Goal: Task Accomplishment & Management: Use online tool/utility

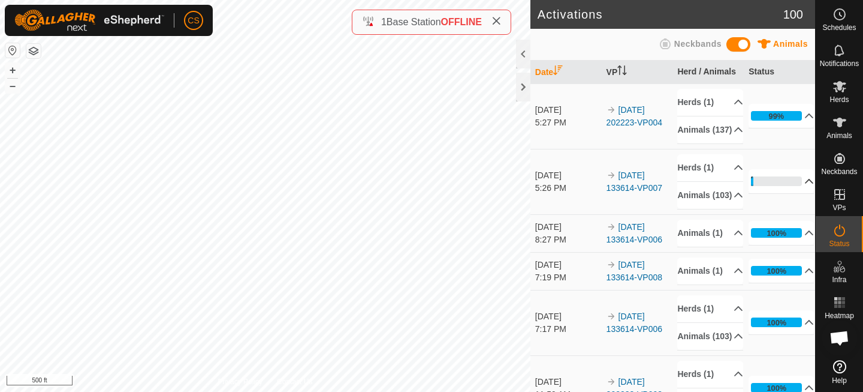
click at [778, 193] on p-accordion-header "4%" at bounding box center [781, 181] width 65 height 24
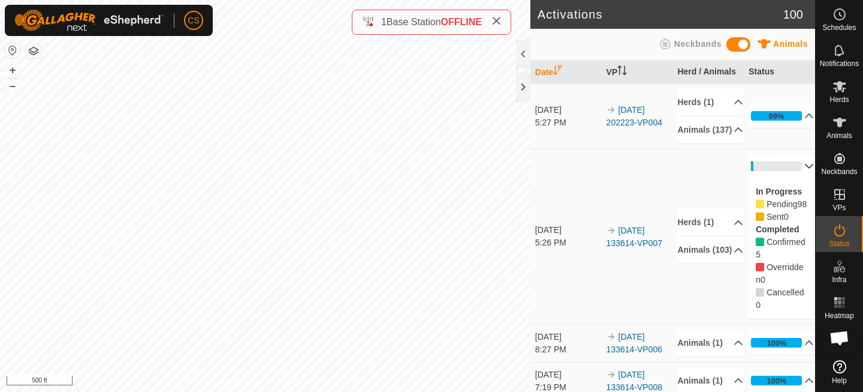
click at [776, 178] on p-accordion-header "4%" at bounding box center [781, 166] width 65 height 24
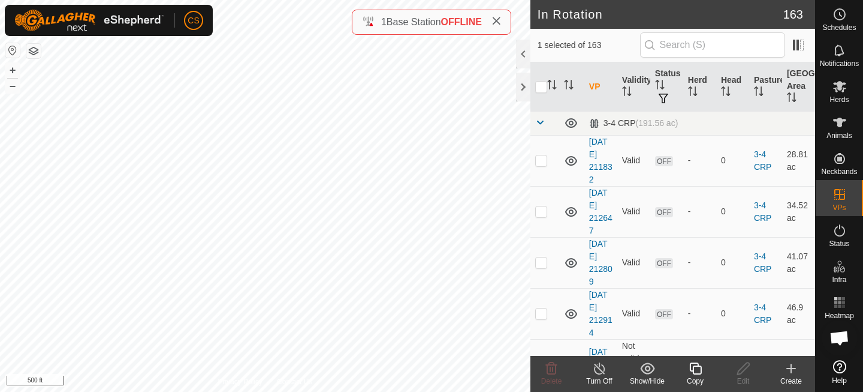
click at [694, 370] on icon at bounding box center [695, 368] width 15 height 14
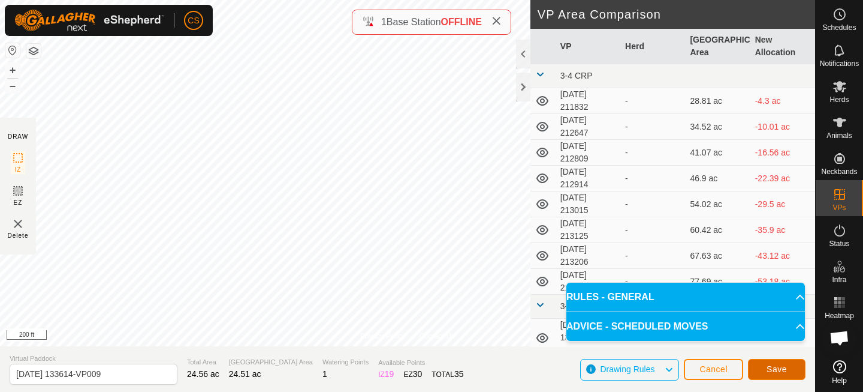
click at [770, 367] on span "Save" at bounding box center [777, 369] width 20 height 10
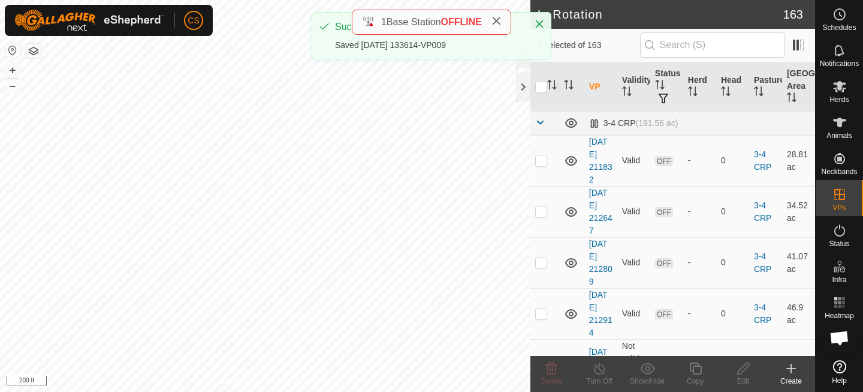
checkbox input "true"
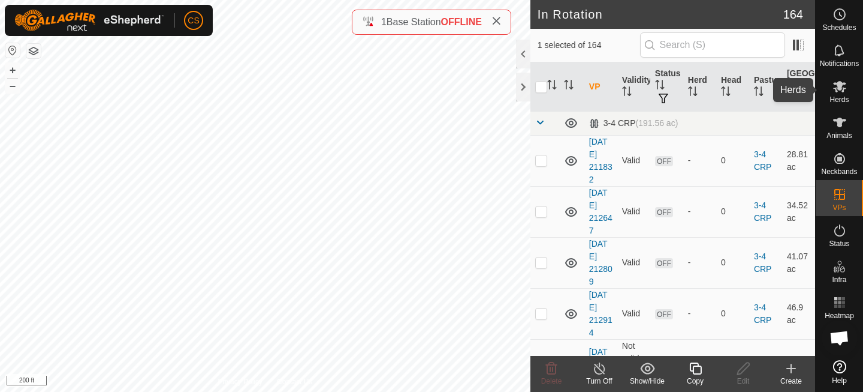
click at [836, 96] on span "Herds" at bounding box center [839, 99] width 19 height 7
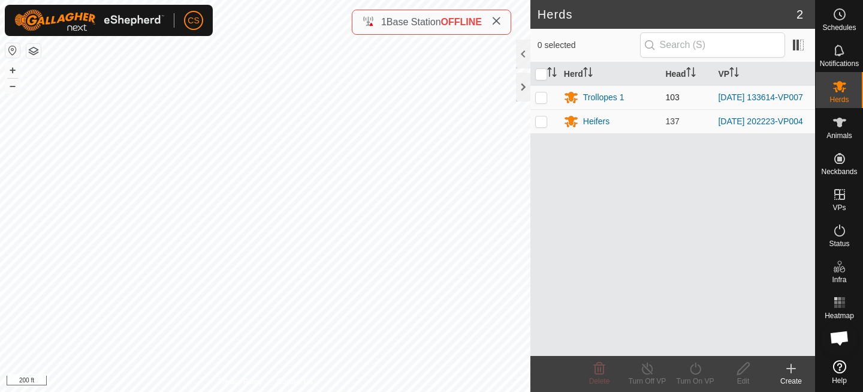
click at [544, 98] on p-checkbox at bounding box center [541, 97] width 12 height 10
checkbox input "true"
click at [688, 365] on icon at bounding box center [695, 368] width 15 height 14
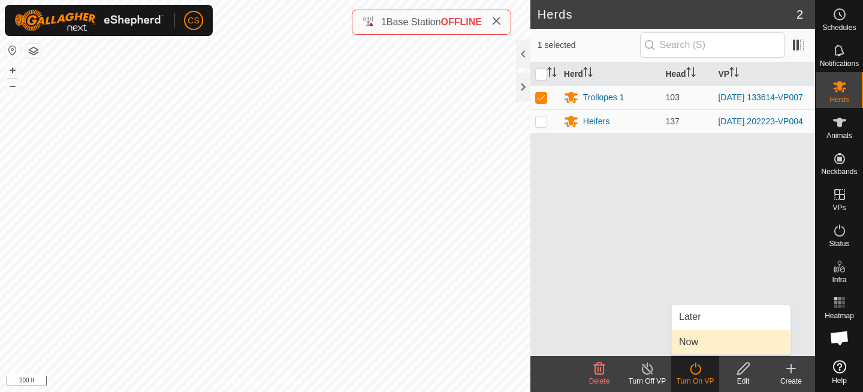
click at [693, 344] on link "Now" at bounding box center [731, 342] width 119 height 24
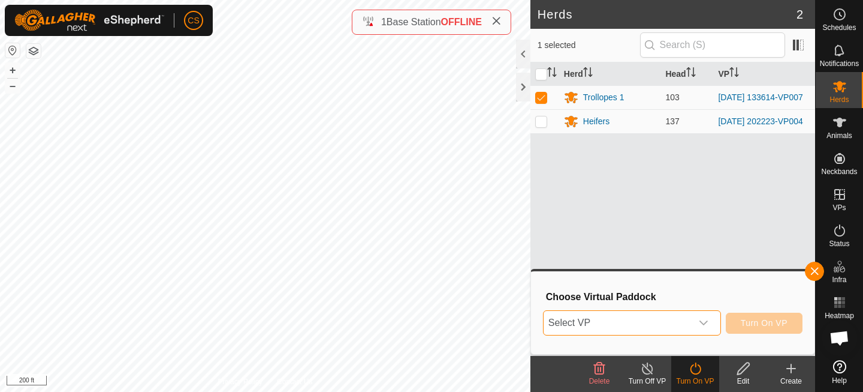
click at [658, 322] on span "Select VP" at bounding box center [618, 323] width 148 height 24
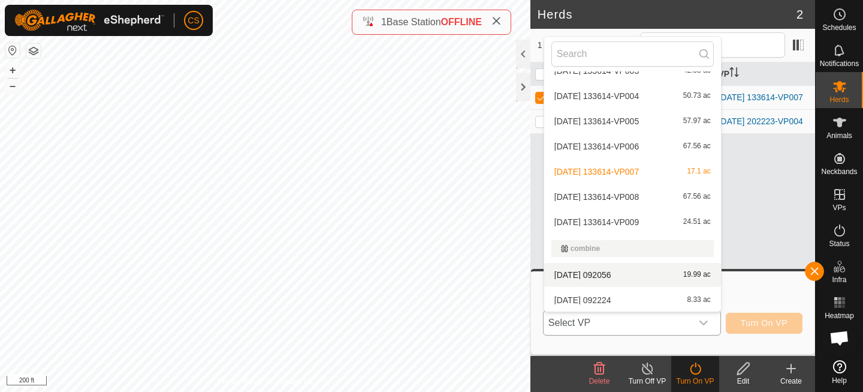
scroll to position [353, 0]
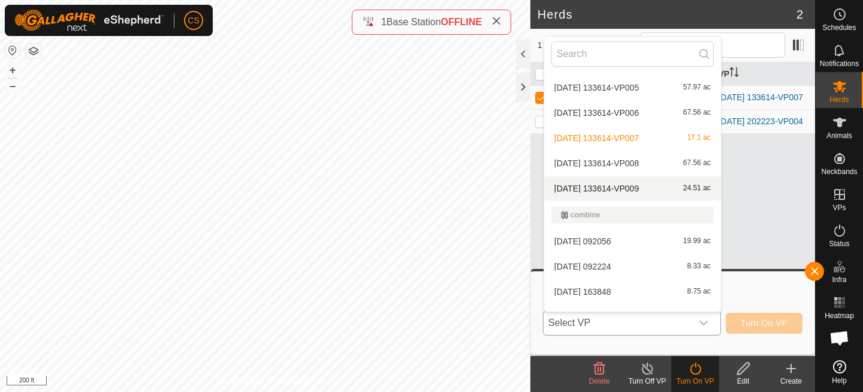
click at [619, 183] on li "[DATE] 133614-VP009 24.51 ac" at bounding box center [632, 188] width 177 height 24
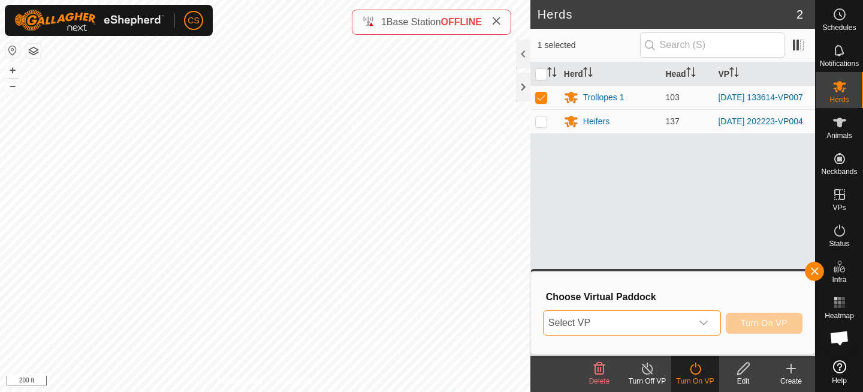
click at [707, 318] on icon "dropdown trigger" at bounding box center [704, 323] width 10 height 10
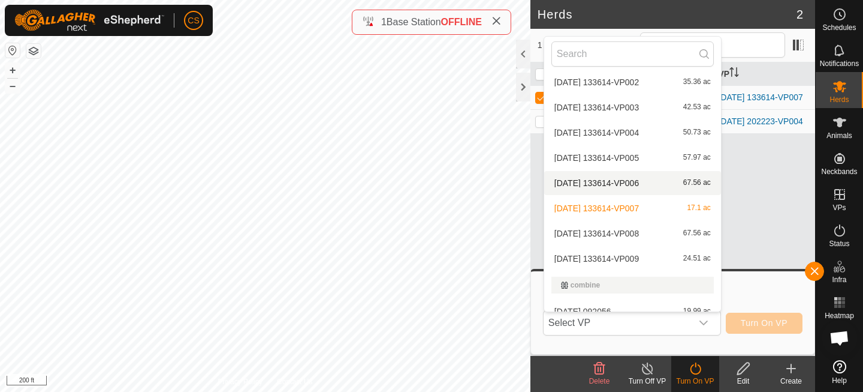
scroll to position [285, 0]
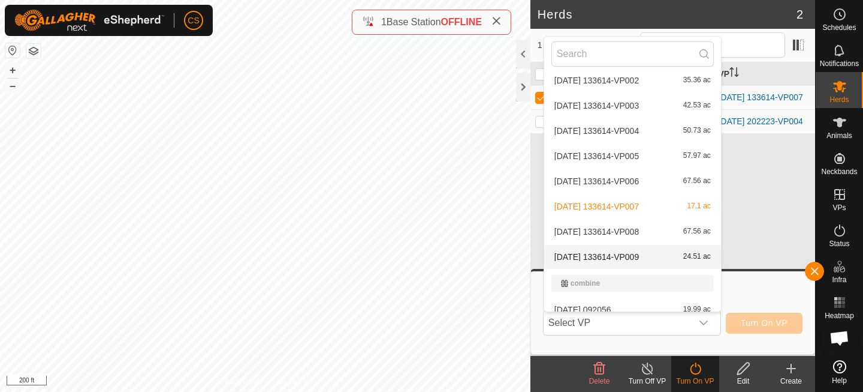
click at [628, 252] on li "[DATE] 133614-VP009 24.51 ac" at bounding box center [632, 257] width 177 height 24
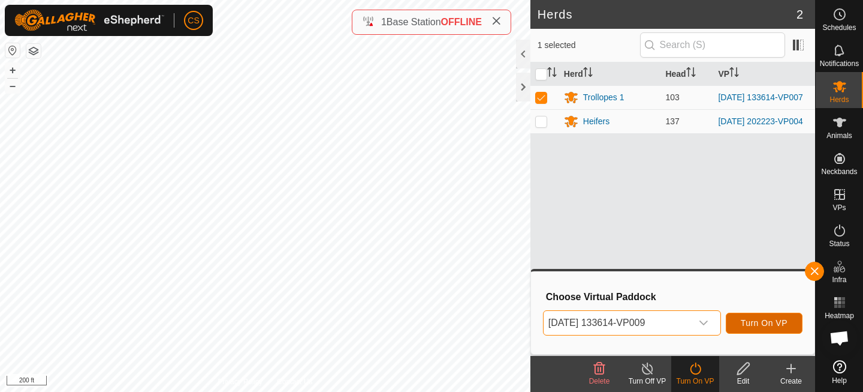
click at [744, 320] on span "Turn On VP" at bounding box center [764, 323] width 47 height 10
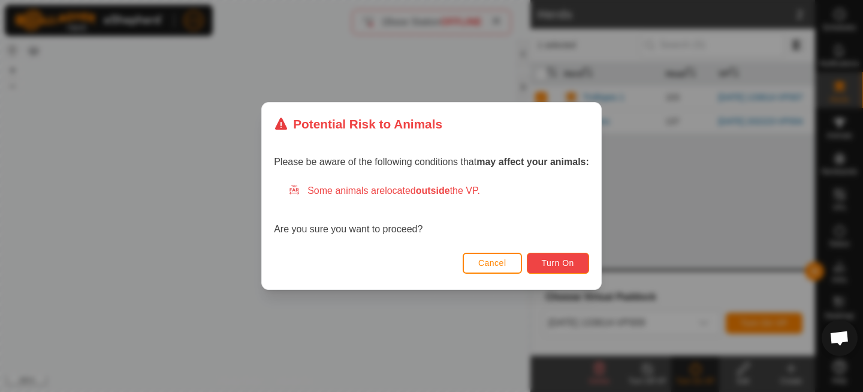
click at [558, 265] on span "Turn On" at bounding box center [558, 263] width 32 height 10
